Goal: Information Seeking & Learning: Learn about a topic

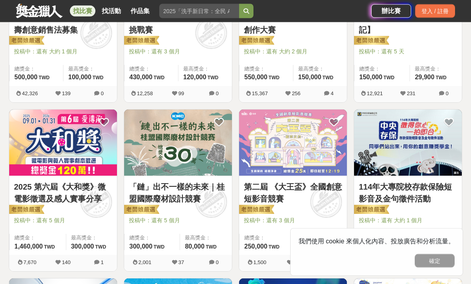
scroll to position [235, 0]
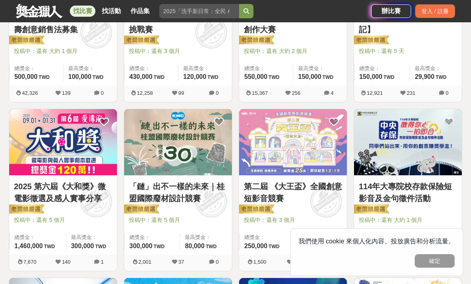
click at [439, 172] on img at bounding box center [408, 142] width 108 height 67
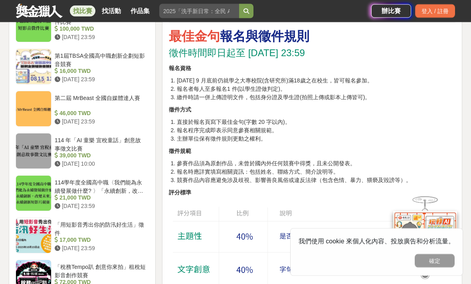
scroll to position [879, 0]
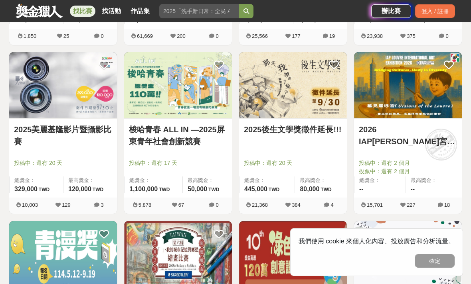
scroll to position [800, 0]
click at [299, 135] on link "2025後生文學獎徵件延長!!!" at bounding box center [293, 130] width 98 height 12
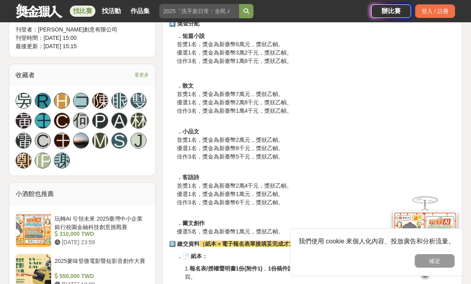
scroll to position [453, 0]
click at [253, 267] on strong "報名表/授權聲明書1份(附件1)" at bounding box center [226, 268] width 73 height 6
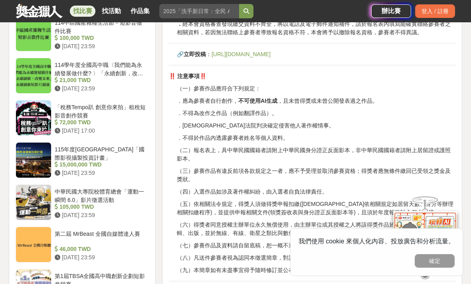
scroll to position [819, 0]
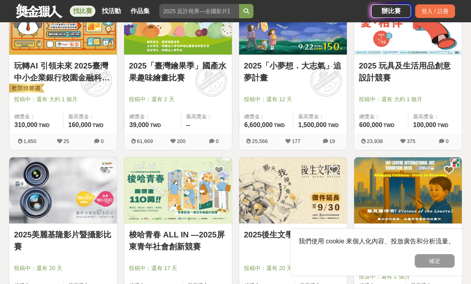
scroll to position [695, 0]
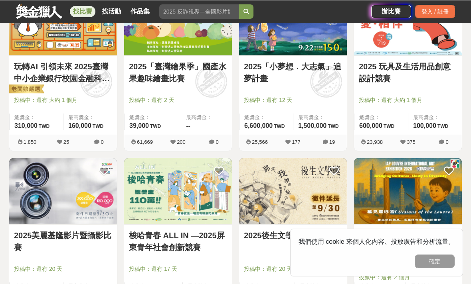
click at [315, 46] on img at bounding box center [293, 21] width 108 height 67
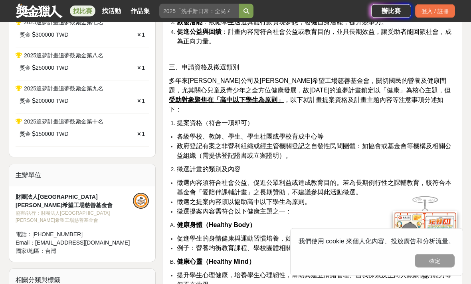
scroll to position [438, 0]
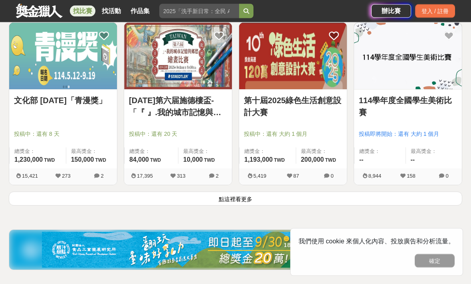
scroll to position [999, 0]
click at [259, 203] on button "點這裡看更多" at bounding box center [235, 199] width 453 height 14
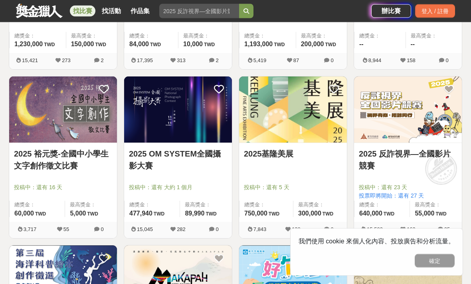
scroll to position [1116, 0]
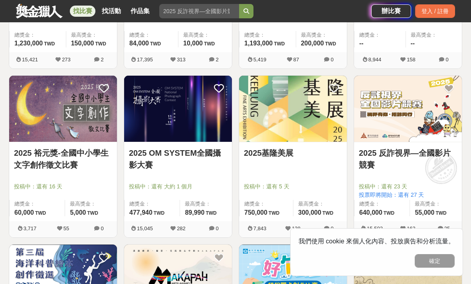
click at [144, 99] on img at bounding box center [178, 109] width 108 height 67
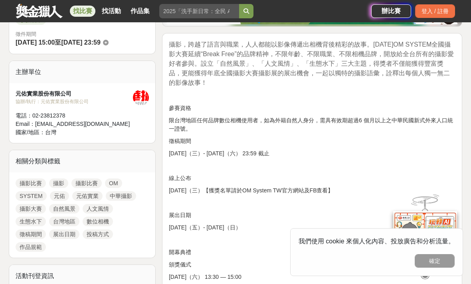
scroll to position [288, 0]
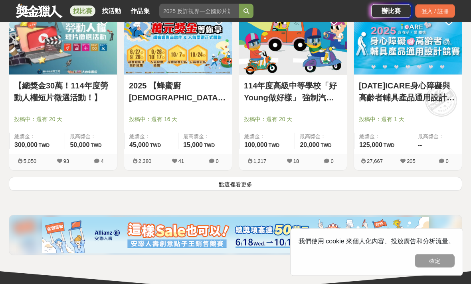
scroll to position [2030, 0]
click at [229, 188] on button "點這裡看更多" at bounding box center [235, 184] width 453 height 14
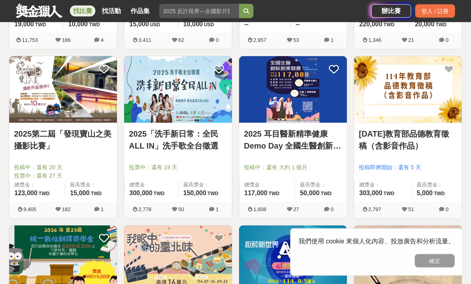
scroll to position [2321, 0]
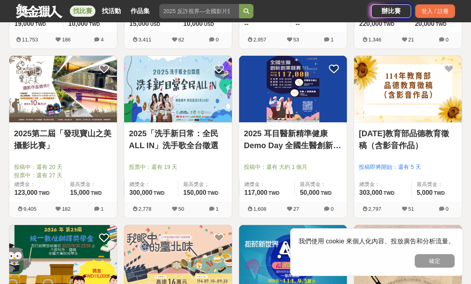
click at [86, 105] on img at bounding box center [63, 89] width 108 height 67
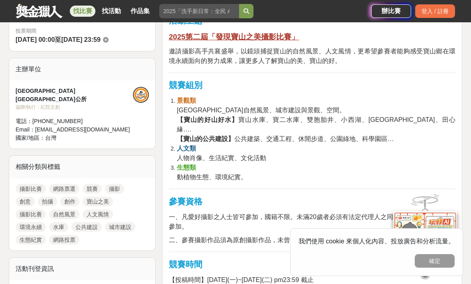
scroll to position [260, 0]
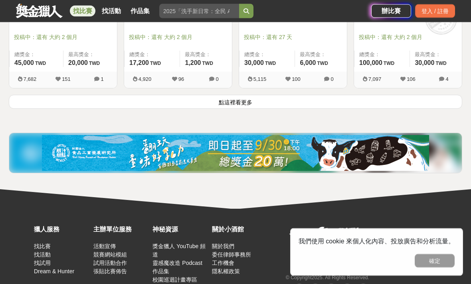
scroll to position [3122, 0]
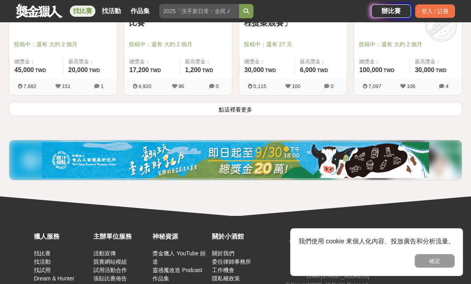
click at [384, 113] on button "點這裡看更多" at bounding box center [235, 109] width 453 height 14
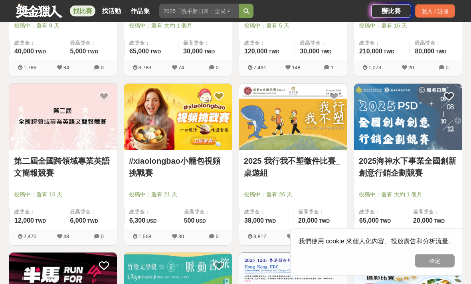
scroll to position [3480, 0]
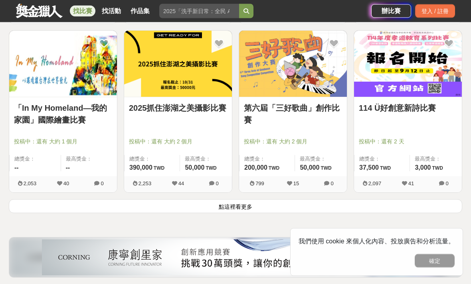
click at [290, 205] on button "點這裡看更多" at bounding box center [235, 207] width 453 height 14
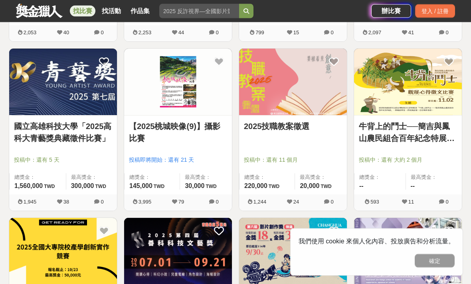
scroll to position [4192, 0]
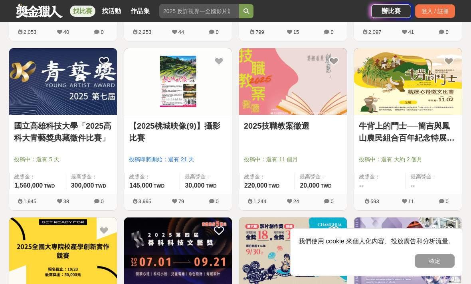
click at [198, 83] on img at bounding box center [178, 81] width 108 height 67
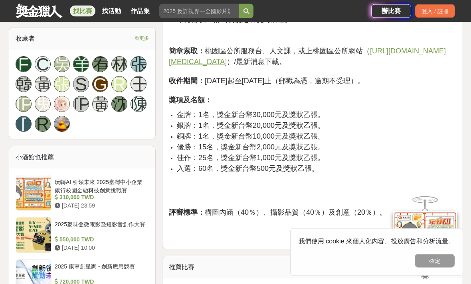
scroll to position [500, 0]
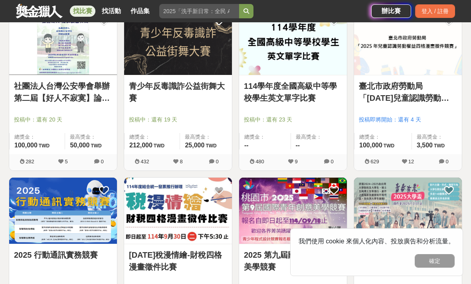
scroll to position [4910, 0]
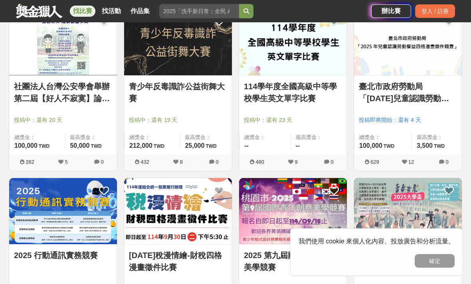
click at [323, 49] on img at bounding box center [293, 42] width 108 height 67
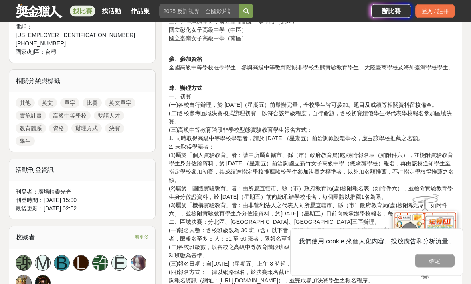
scroll to position [329, 0]
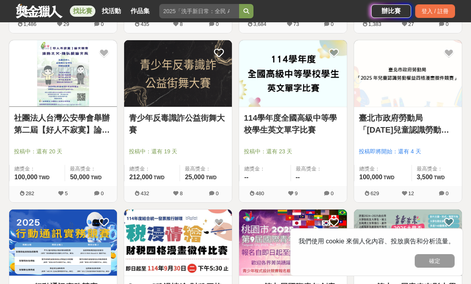
scroll to position [4875, 0]
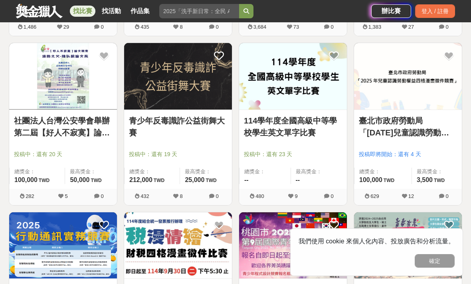
click at [223, 10] on input "search" at bounding box center [199, 11] width 80 height 14
type input "香港"
click at [250, 12] on button "submit" at bounding box center [246, 11] width 14 height 14
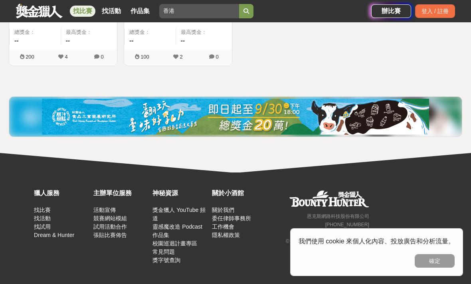
click at [250, 9] on button "submit" at bounding box center [246, 11] width 14 height 14
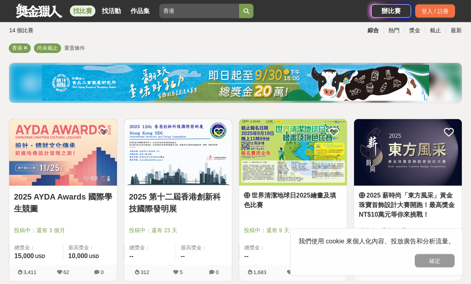
scroll to position [56, 0]
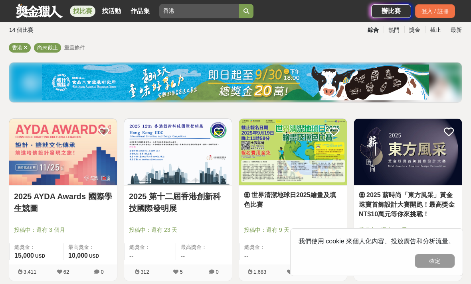
click at [86, 140] on img at bounding box center [63, 152] width 108 height 67
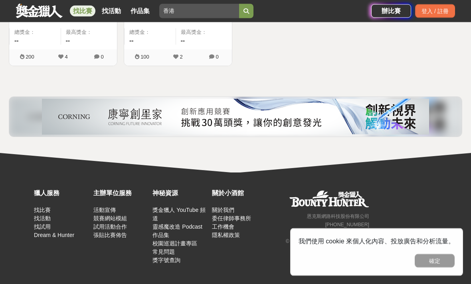
scroll to position [780, 0]
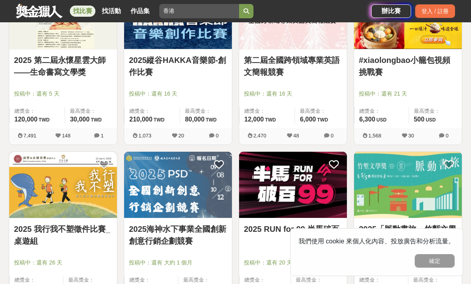
scroll to position [132, 0]
